Goal: Transaction & Acquisition: Book appointment/travel/reservation

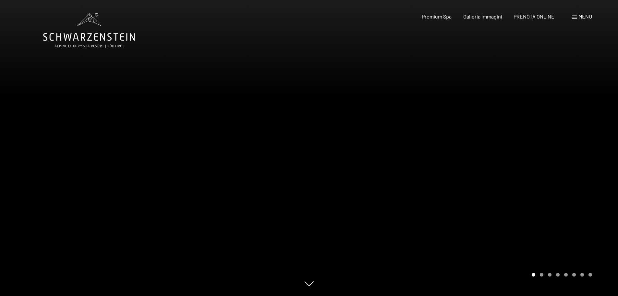
click at [579, 15] on span "Menu" at bounding box center [586, 16] width 14 height 6
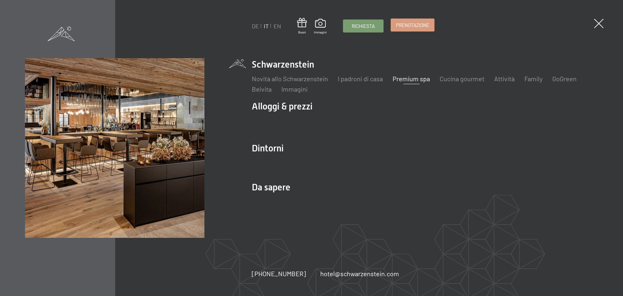
click at [414, 24] on span "Prenotazione" at bounding box center [412, 25] width 33 height 7
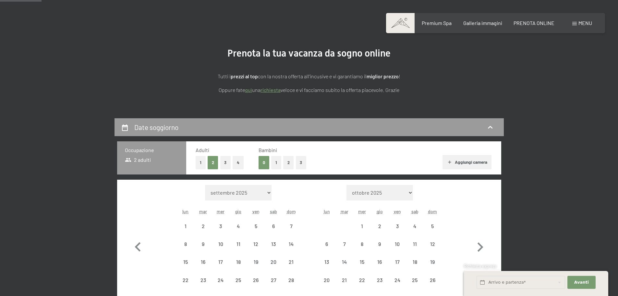
scroll to position [97, 0]
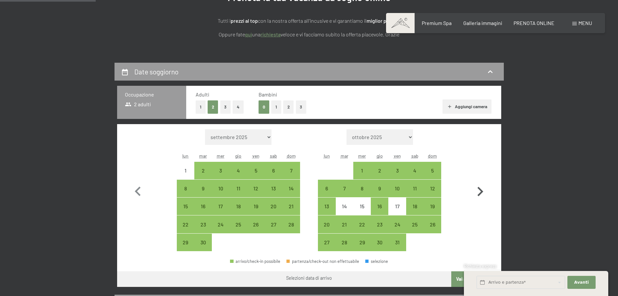
click at [478, 193] on icon "button" at bounding box center [480, 191] width 19 height 19
select select "2025-10-01"
select select "2025-11-01"
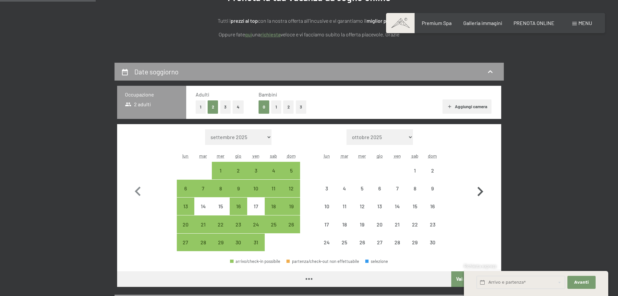
select select "2025-10-01"
select select "2025-11-01"
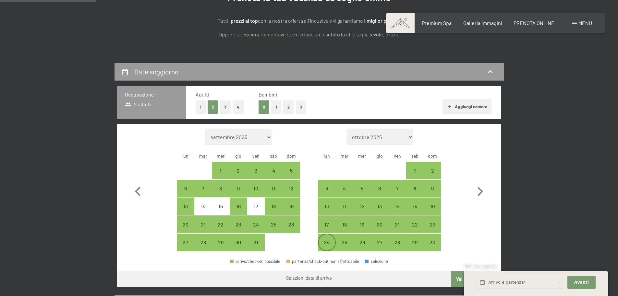
click at [324, 239] on div "24" at bounding box center [327, 247] width 16 height 16
select select "2025-10-01"
select select "2025-11-01"
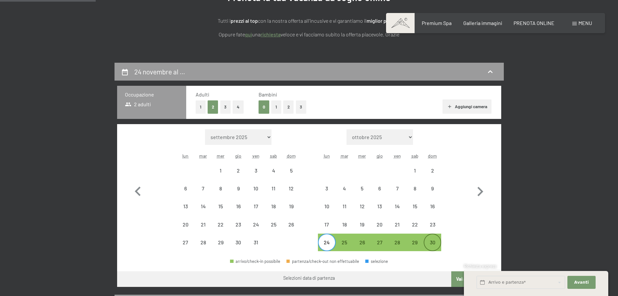
click at [429, 240] on div "30" at bounding box center [432, 247] width 16 height 16
select select "2025-10-01"
select select "2025-11-01"
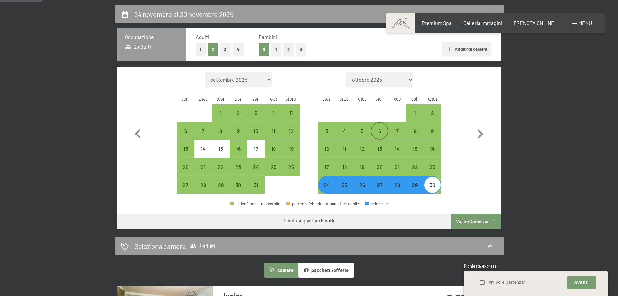
scroll to position [162, 0]
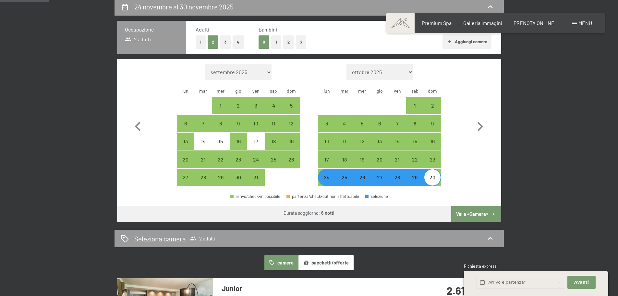
click at [464, 211] on button "Vai a «Camera»" at bounding box center [476, 214] width 50 height 16
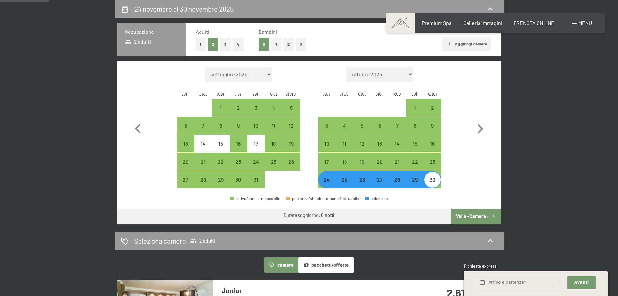
select select "2025-10-01"
select select "2025-11-01"
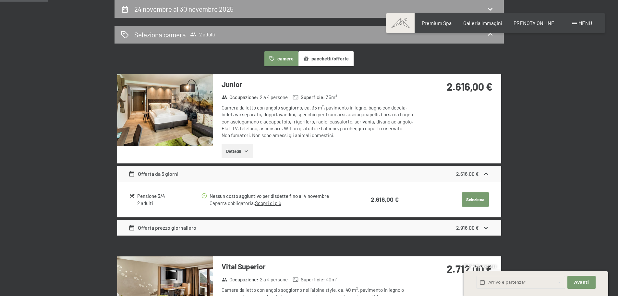
click at [314, 60] on button "pacchetti/offerte" at bounding box center [326, 58] width 55 height 15
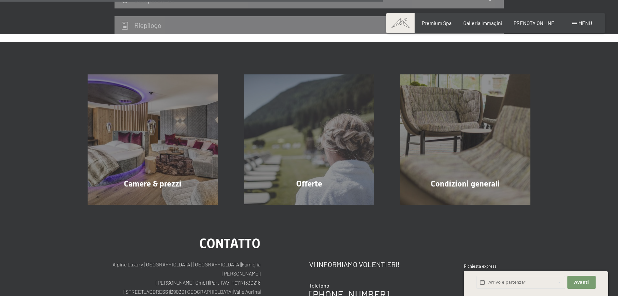
scroll to position [322, 0]
